Goal: Task Accomplishment & Management: Manage account settings

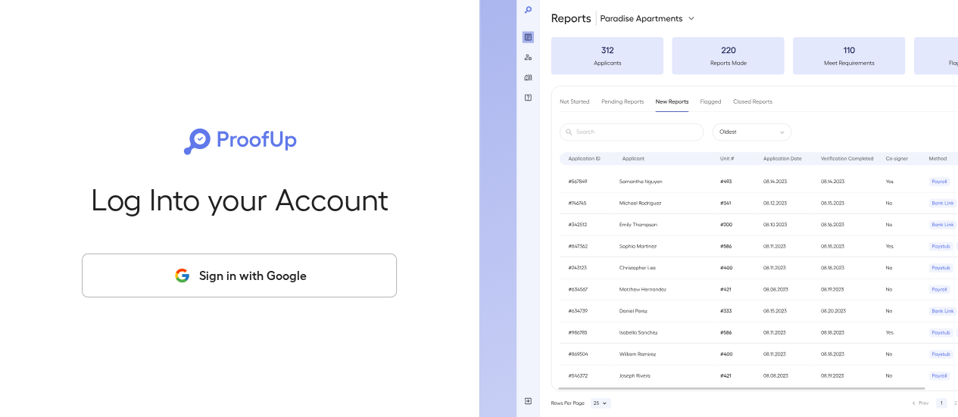
click at [251, 260] on button "Sign in with Google" at bounding box center [239, 276] width 315 height 44
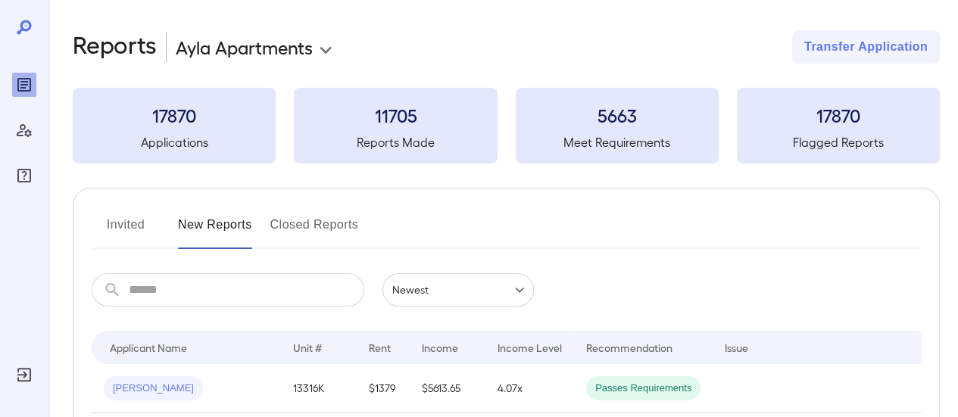
click at [132, 224] on button "Invited" at bounding box center [126, 231] width 68 height 36
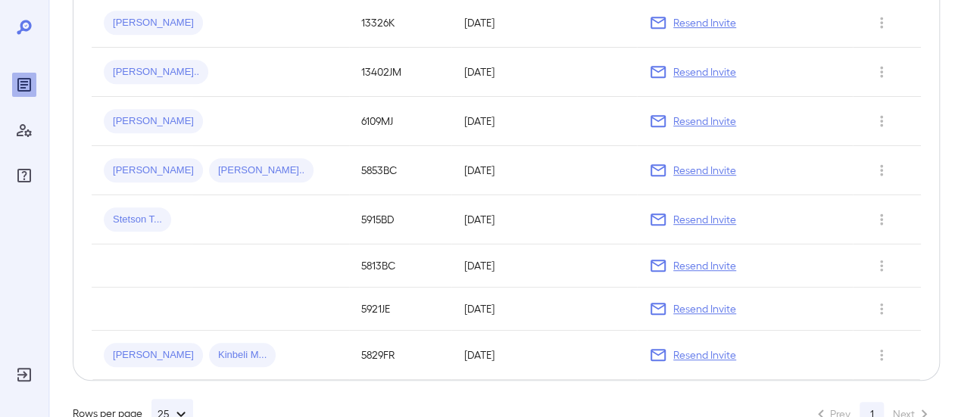
scroll to position [250, 0]
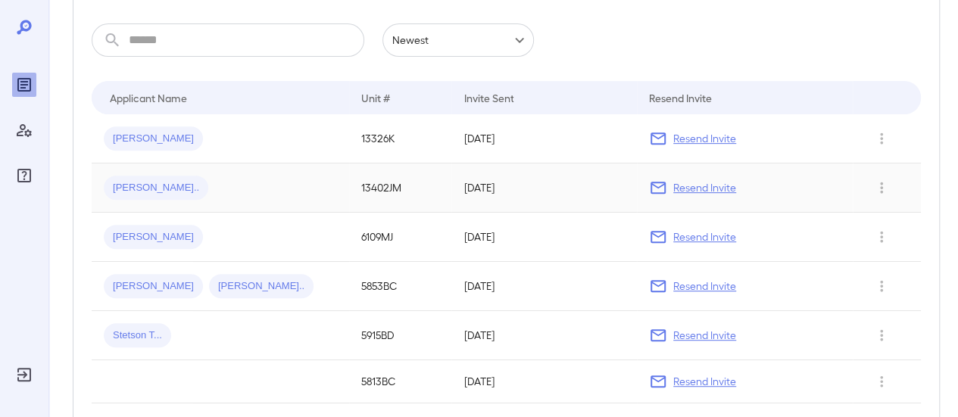
click at [702, 193] on p "Resend Invite" at bounding box center [704, 187] width 63 height 15
